Goal: Task Accomplishment & Management: Manage account settings

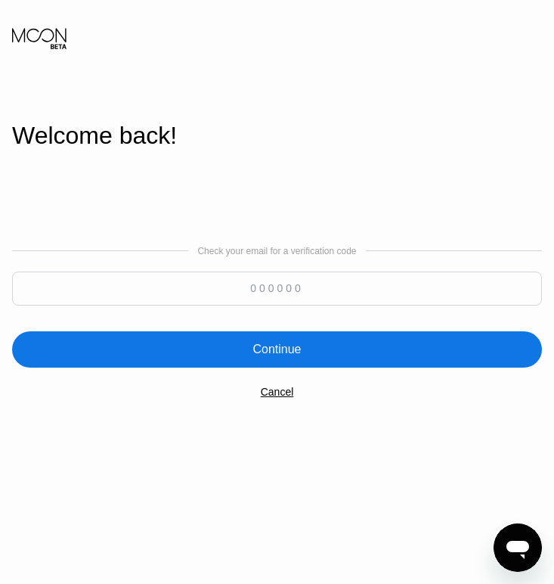
click at [261, 292] on input at bounding box center [277, 289] width 530 height 34
type input "981421"
click at [268, 353] on div "Continue" at bounding box center [277, 349] width 48 height 15
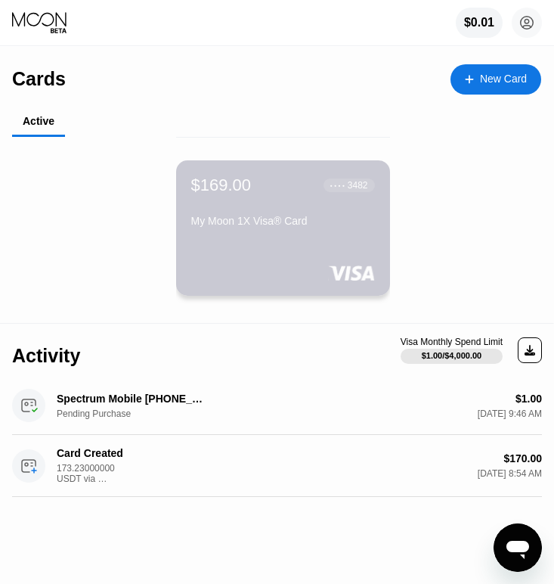
click at [231, 188] on div "$169.00" at bounding box center [221, 185] width 61 height 20
